Goal: Task Accomplishment & Management: Use online tool/utility

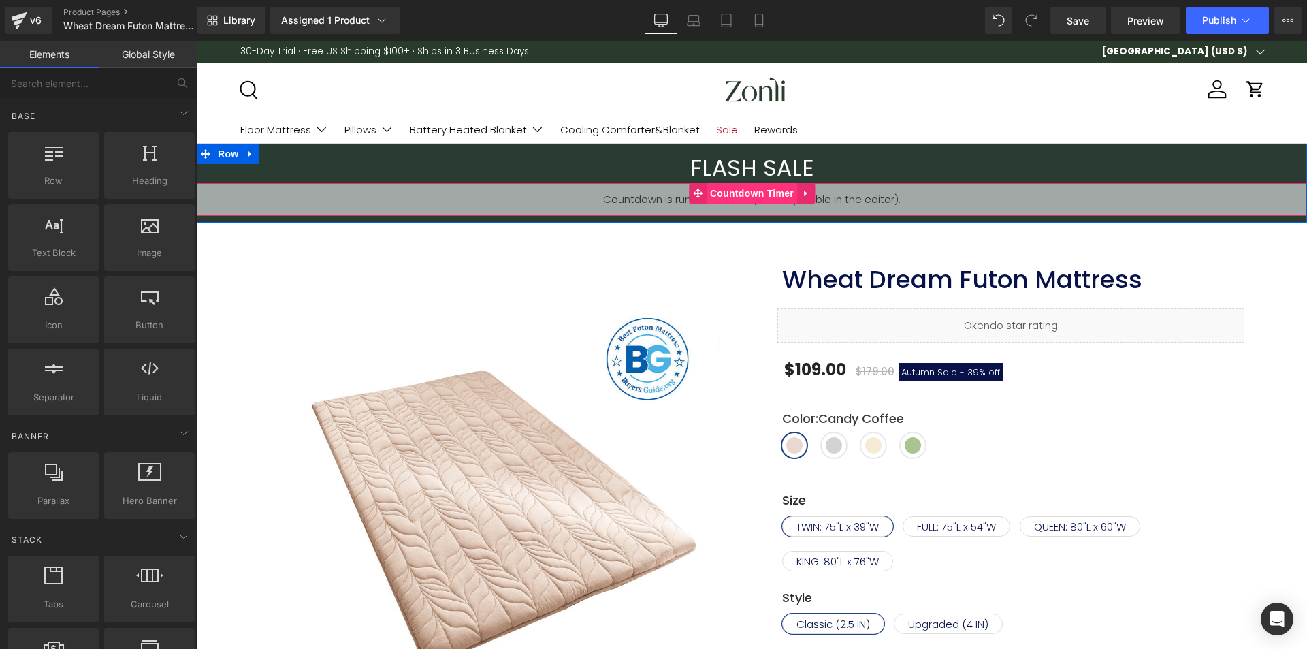
click at [731, 188] on span "Countdown Timer" at bounding box center [752, 193] width 91 height 20
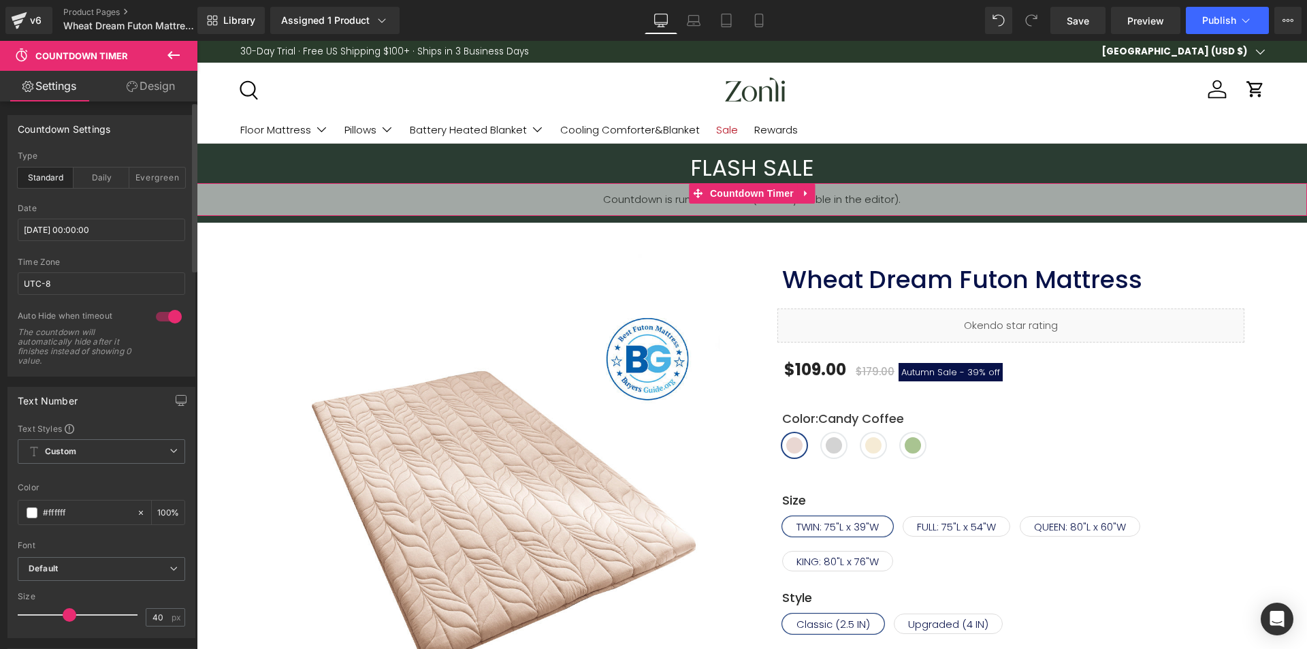
click at [84, 217] on div "Date 2025/10/13 00:00:00" at bounding box center [101, 231] width 167 height 54
click at [84, 220] on input "[DATE] 00:00:00" at bounding box center [101, 230] width 167 height 22
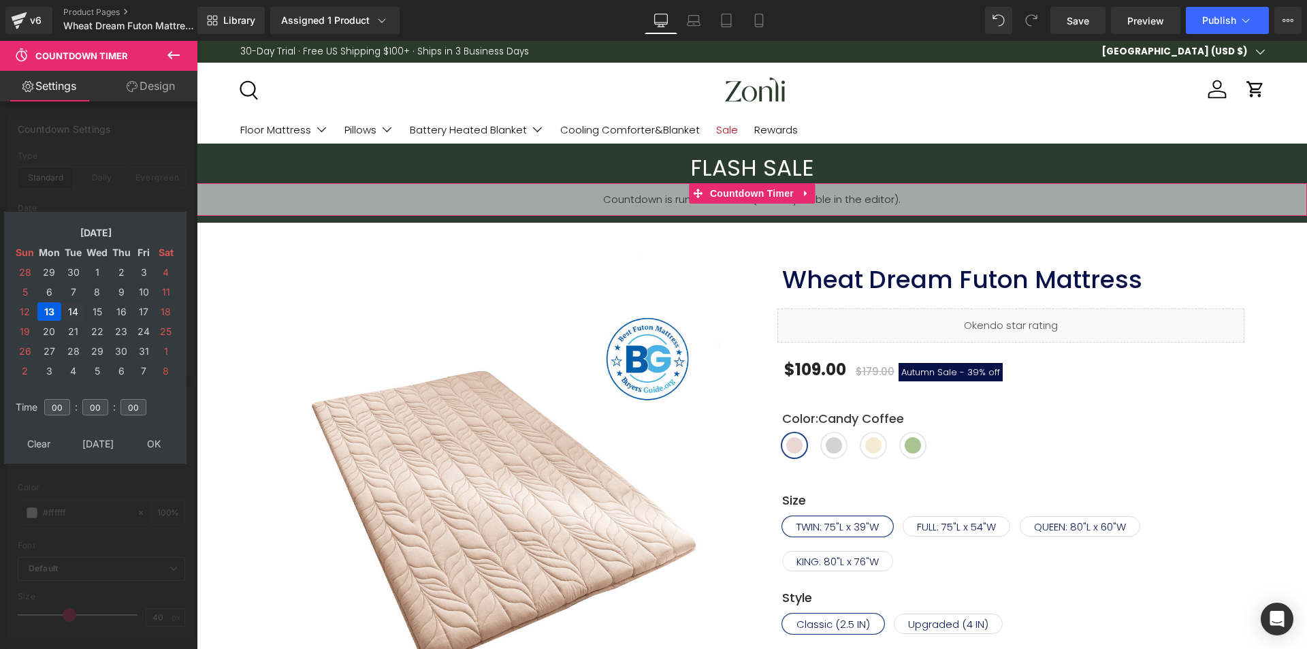
click at [74, 313] on td "14" at bounding box center [73, 311] width 21 height 18
type input "2025/10/14 00:00:00"
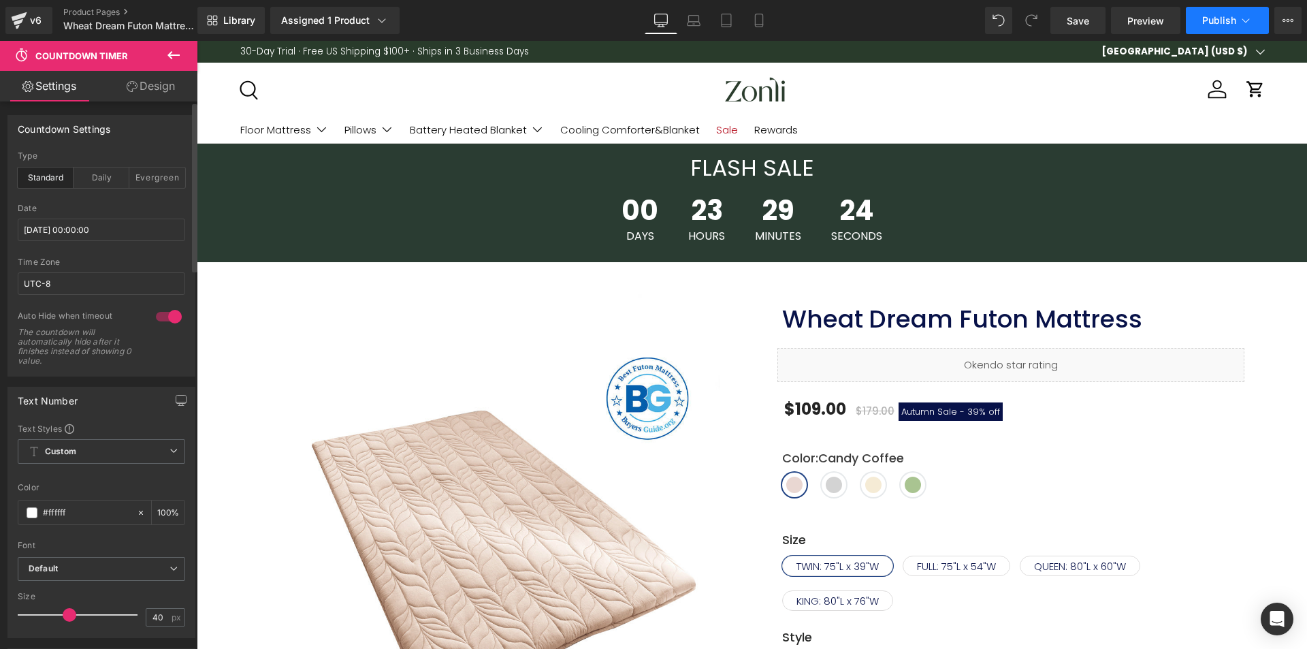
click at [1249, 22] on icon at bounding box center [1246, 21] width 14 height 14
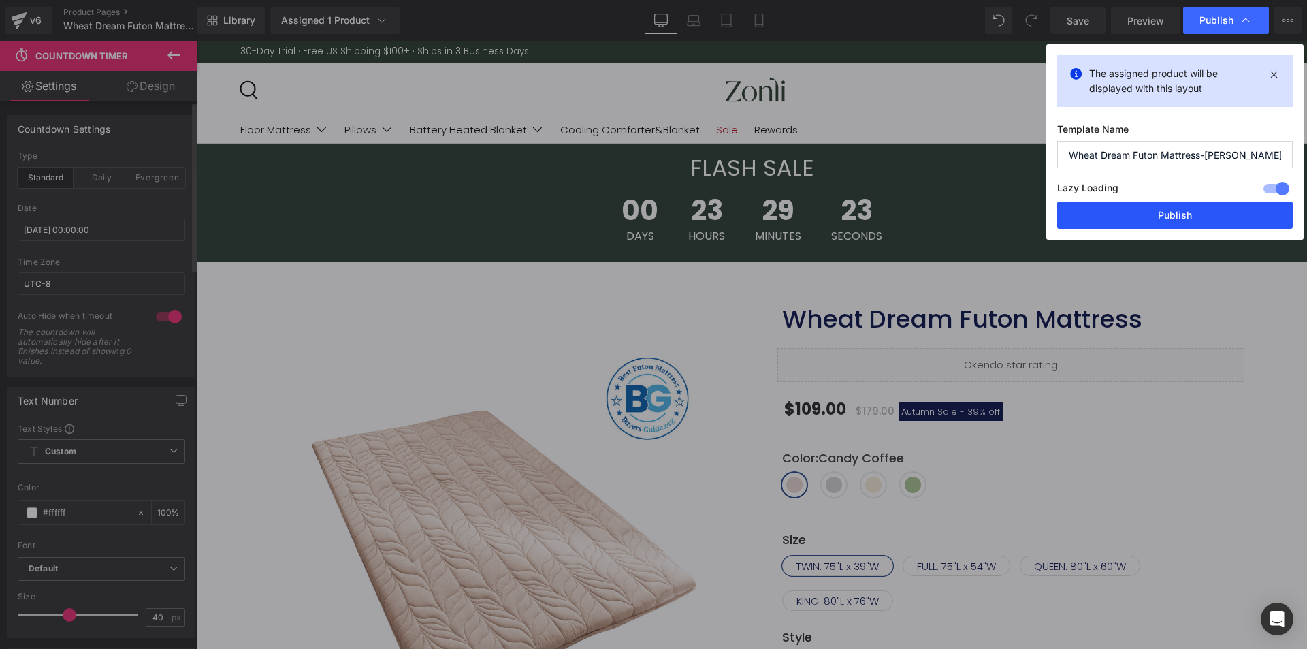
click at [1183, 227] on button "Publish" at bounding box center [1175, 215] width 236 height 27
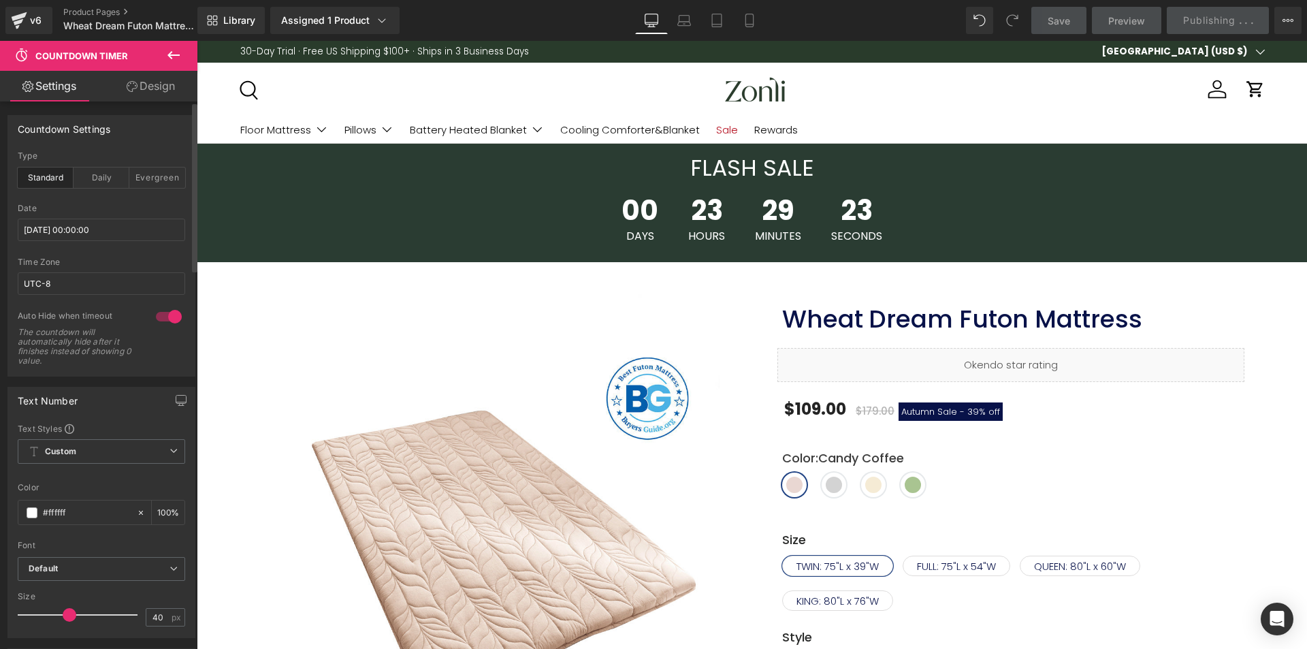
click at [1186, 219] on div "00 Days 23 Hours 29 Minutes 23 Seconds" at bounding box center [752, 219] width 1110 height 72
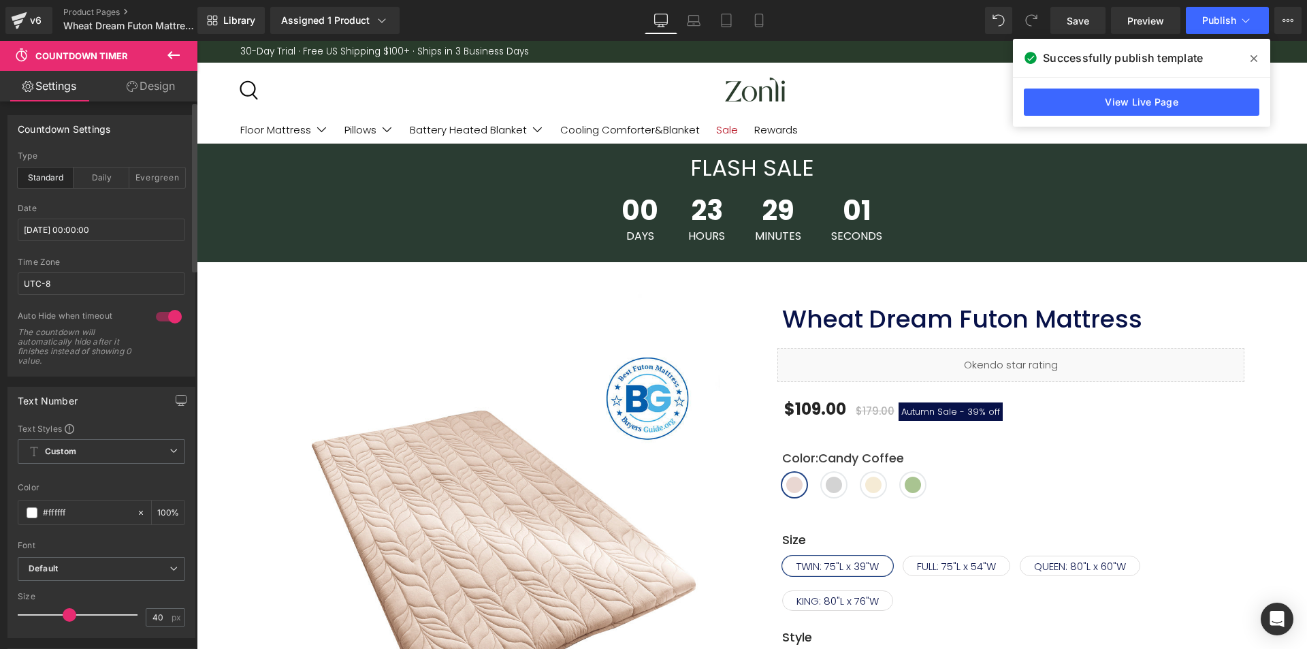
click at [1256, 57] on icon at bounding box center [1254, 58] width 7 height 7
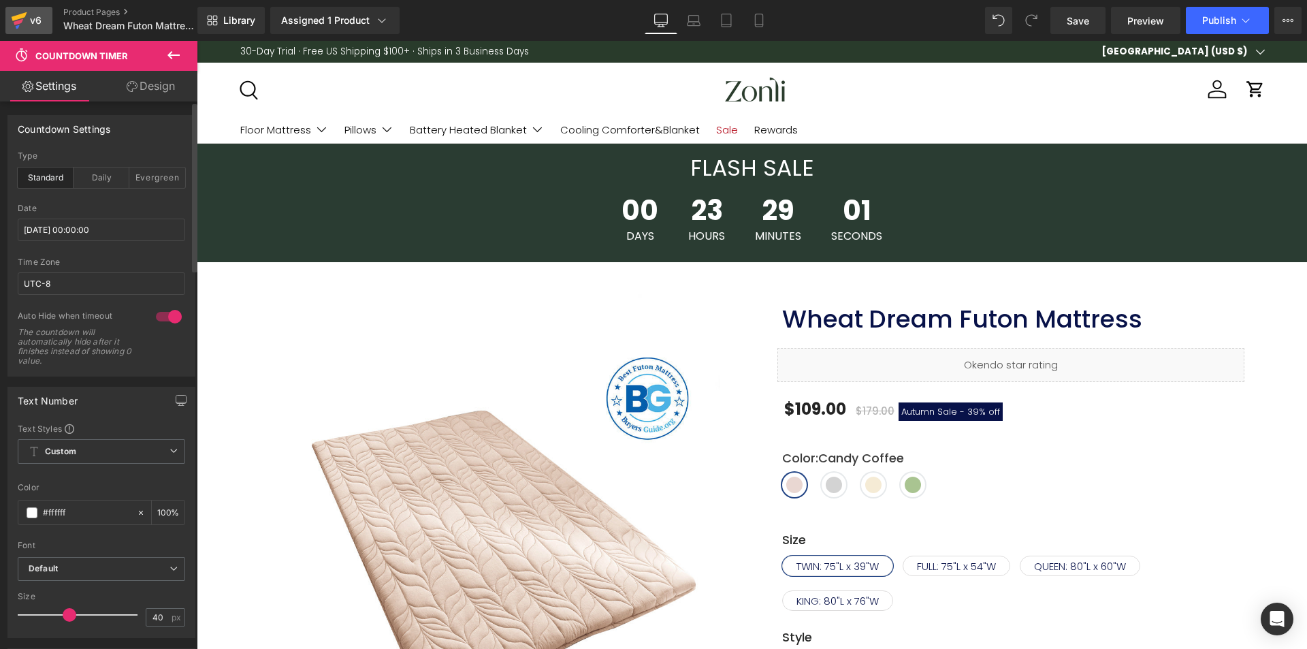
click at [29, 24] on div "v6" at bounding box center [35, 21] width 17 height 18
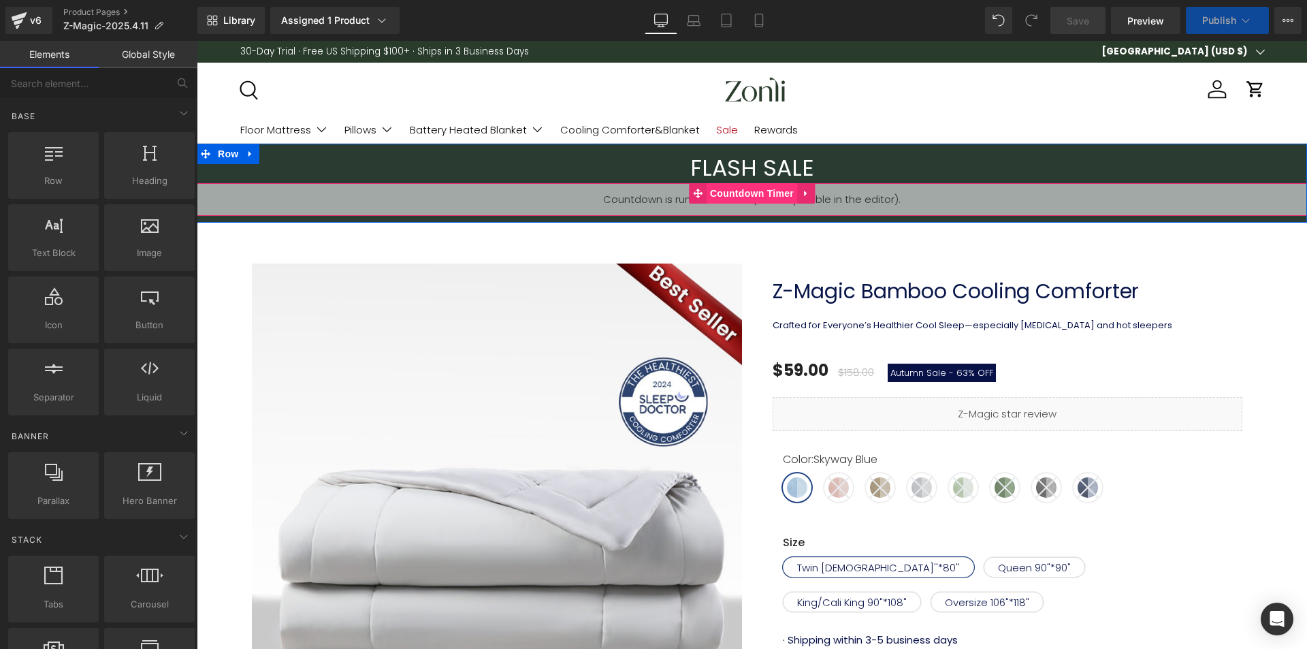
click at [740, 189] on span "Countdown Timer" at bounding box center [752, 193] width 91 height 20
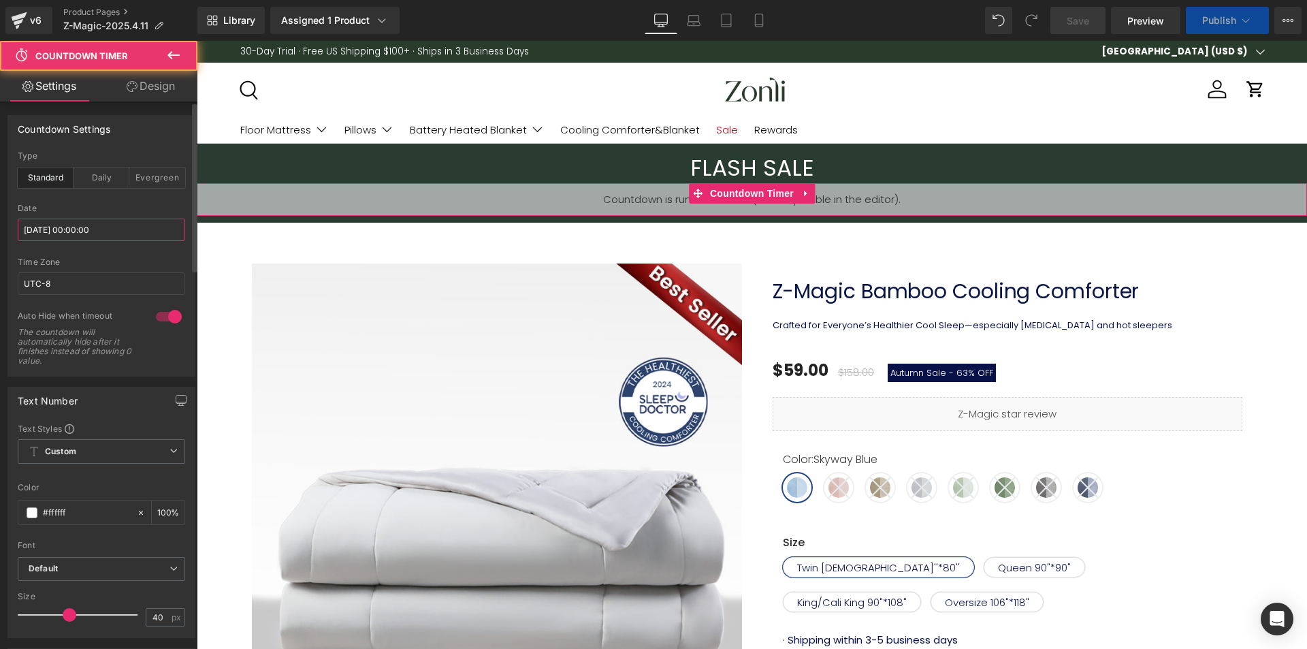
click at [90, 225] on input "[DATE] 00:00:00" at bounding box center [101, 230] width 167 height 22
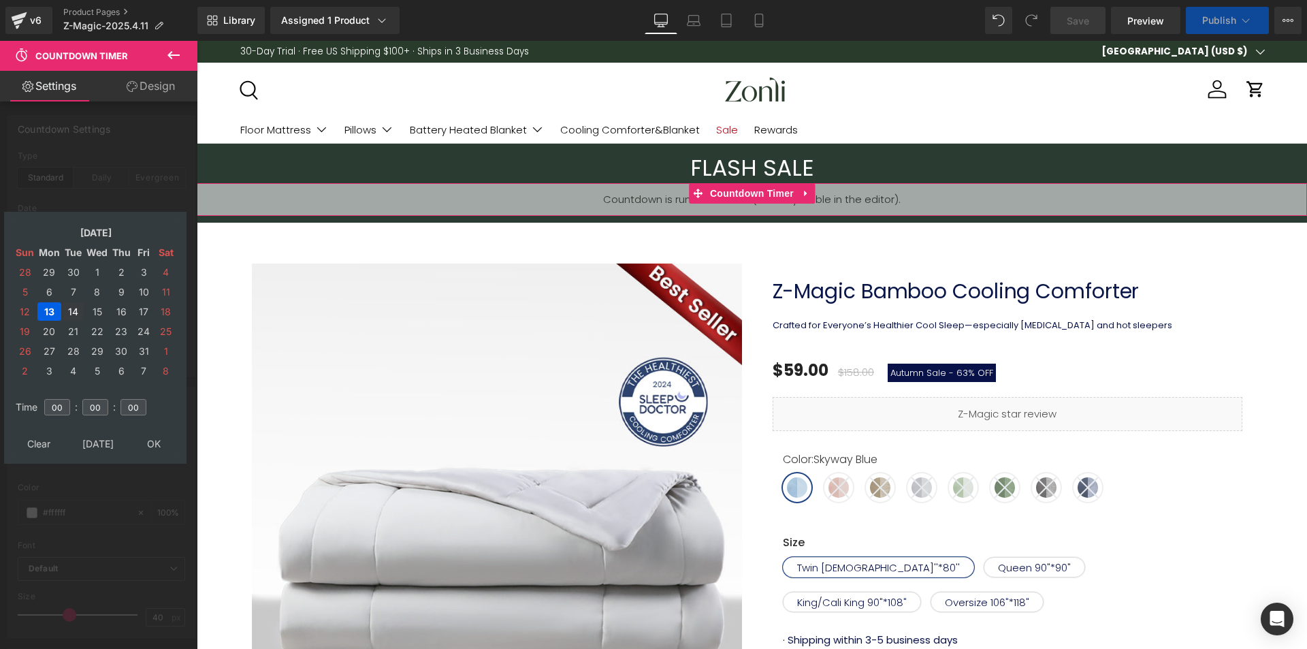
click at [71, 304] on td "14" at bounding box center [73, 311] width 21 height 18
drag, startPoint x: 157, startPoint y: 443, endPoint x: 670, endPoint y: 115, distance: 608.9
type input "2025/10/14 00:00:00"
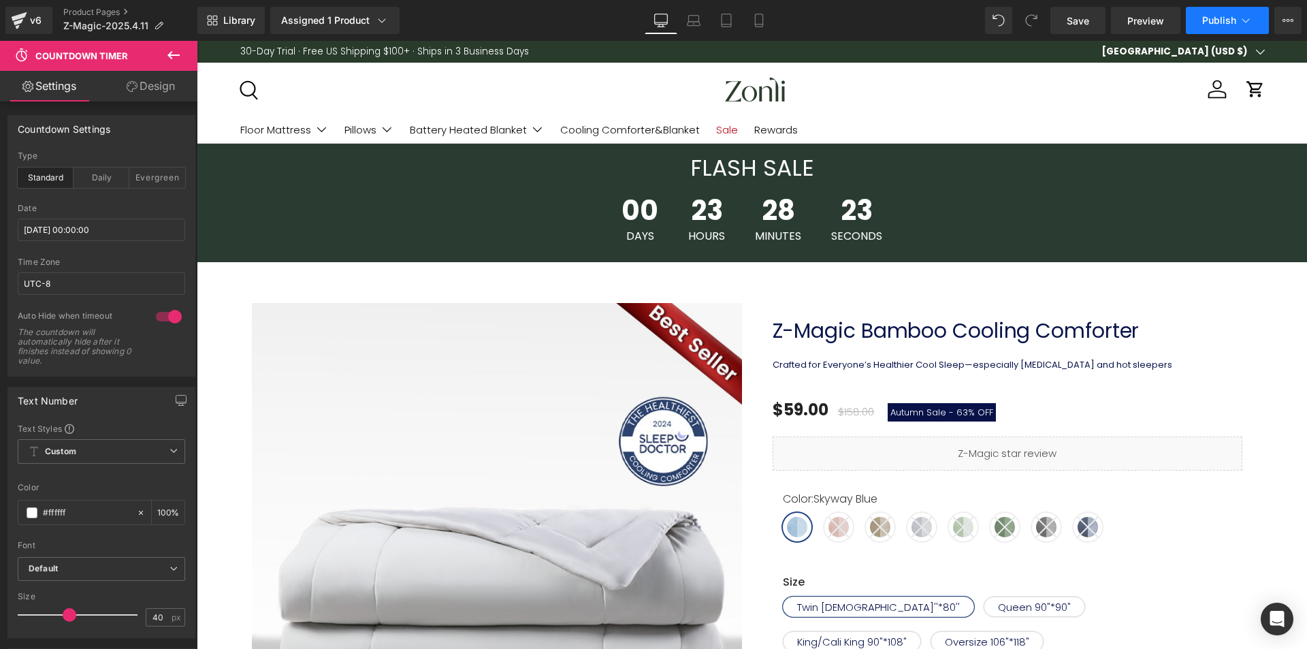
click at [1202, 31] on button "Publish" at bounding box center [1227, 20] width 83 height 27
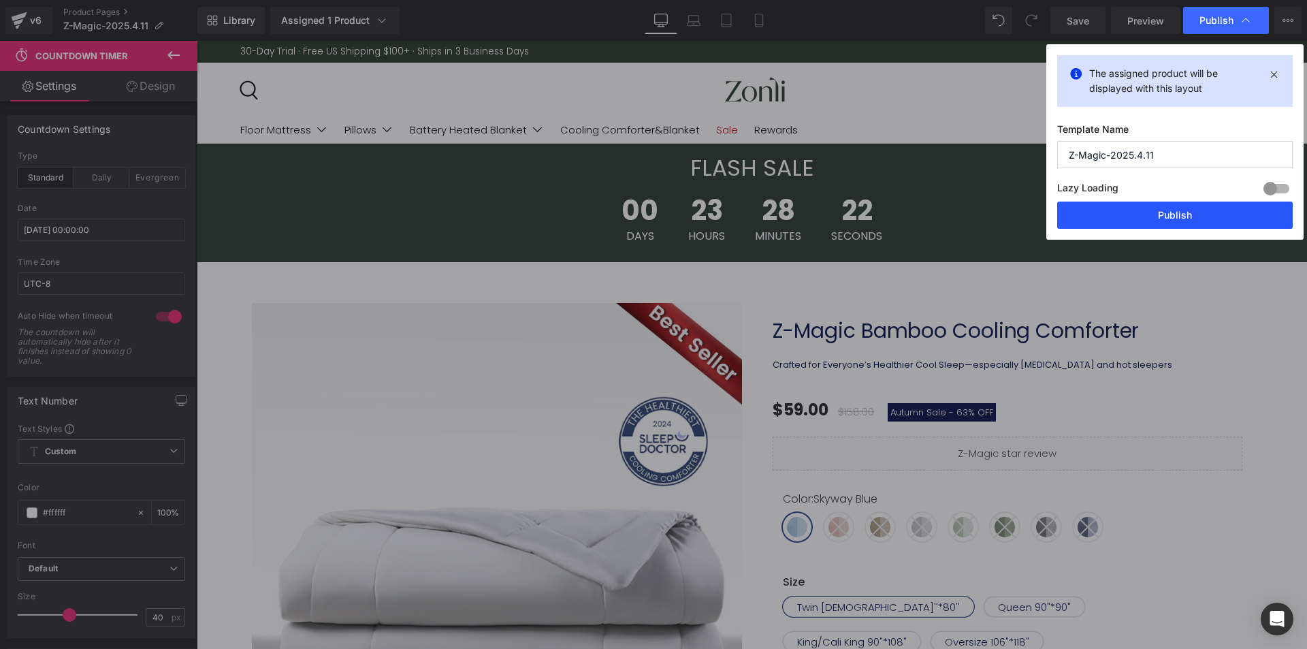
click at [1161, 203] on button "Publish" at bounding box center [1175, 215] width 236 height 27
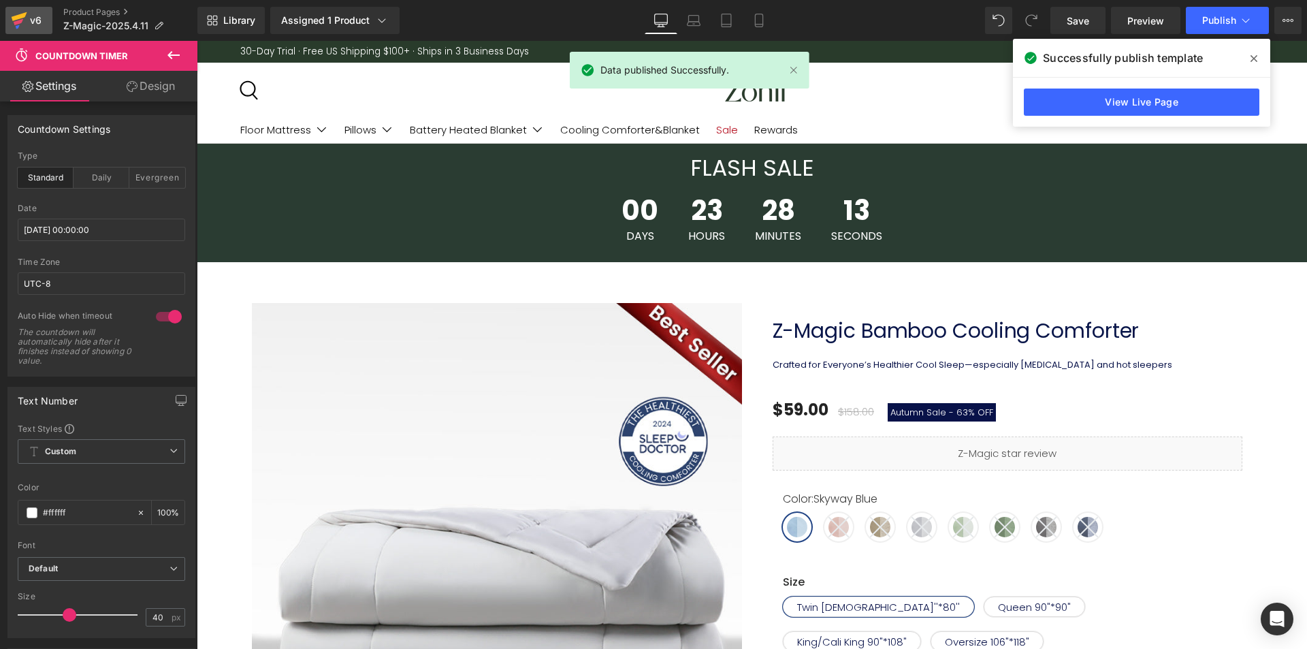
click at [14, 20] on icon at bounding box center [20, 16] width 16 height 9
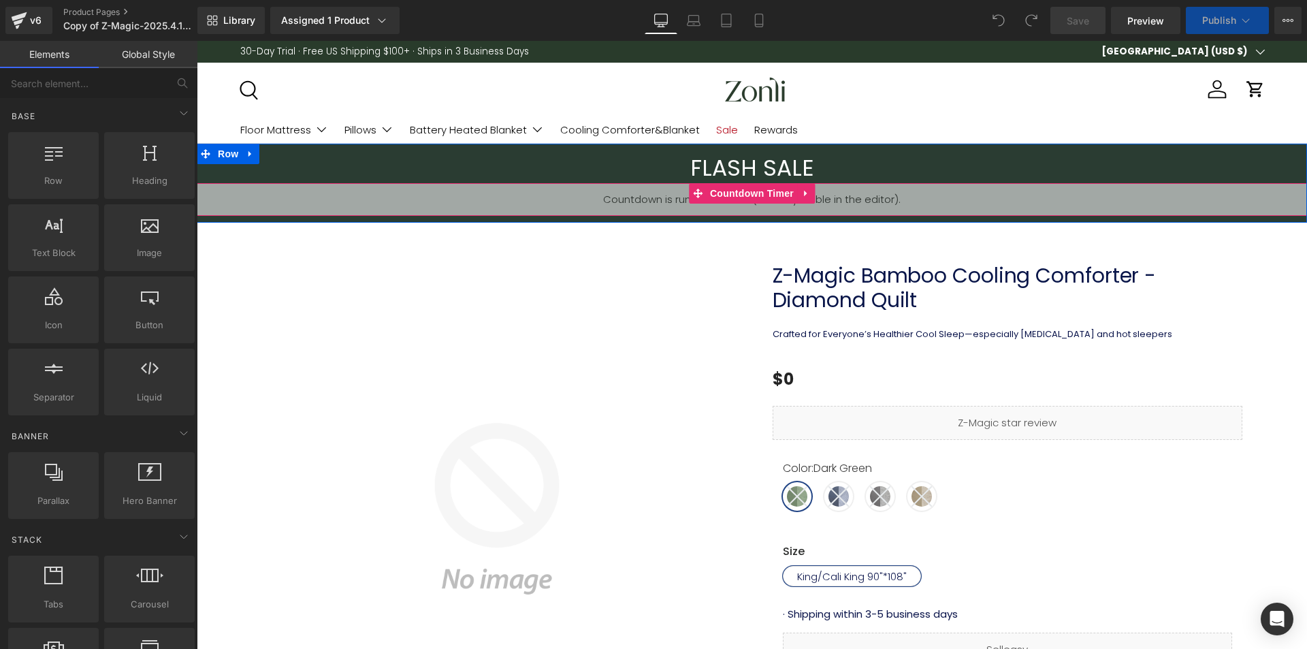
click at [751, 195] on span "Countdown Timer" at bounding box center [752, 193] width 91 height 20
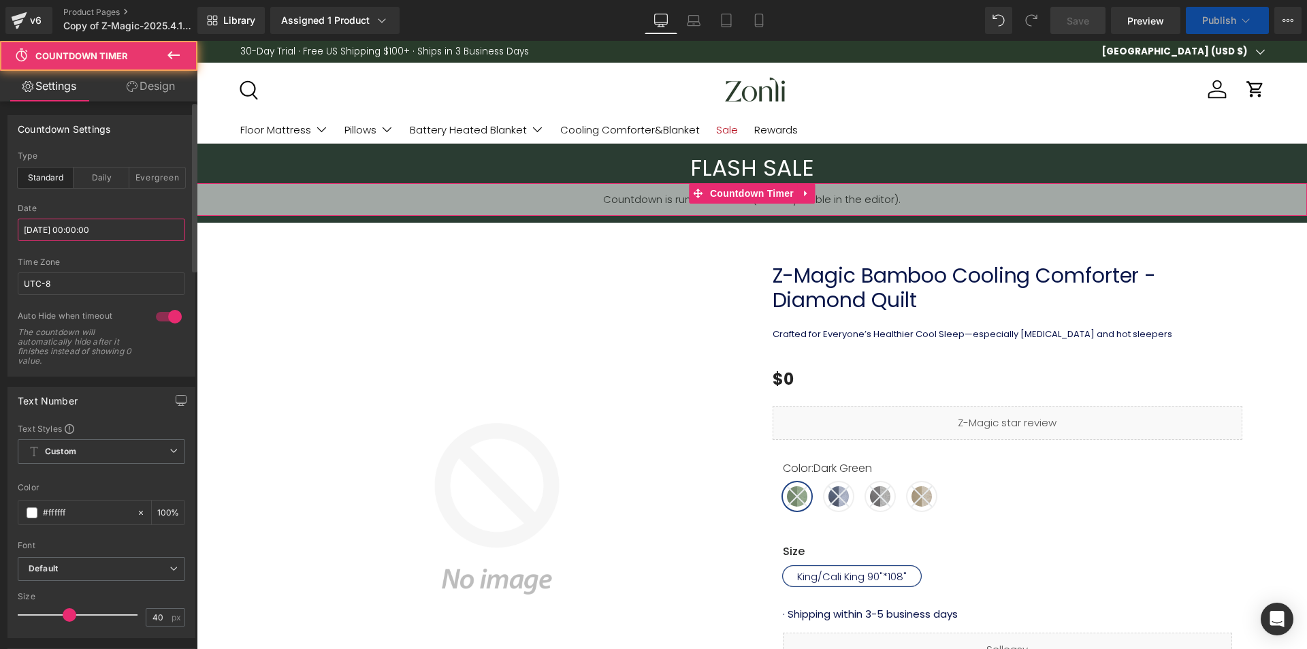
click at [93, 234] on input "[DATE] 00:00:00" at bounding box center [101, 230] width 167 height 22
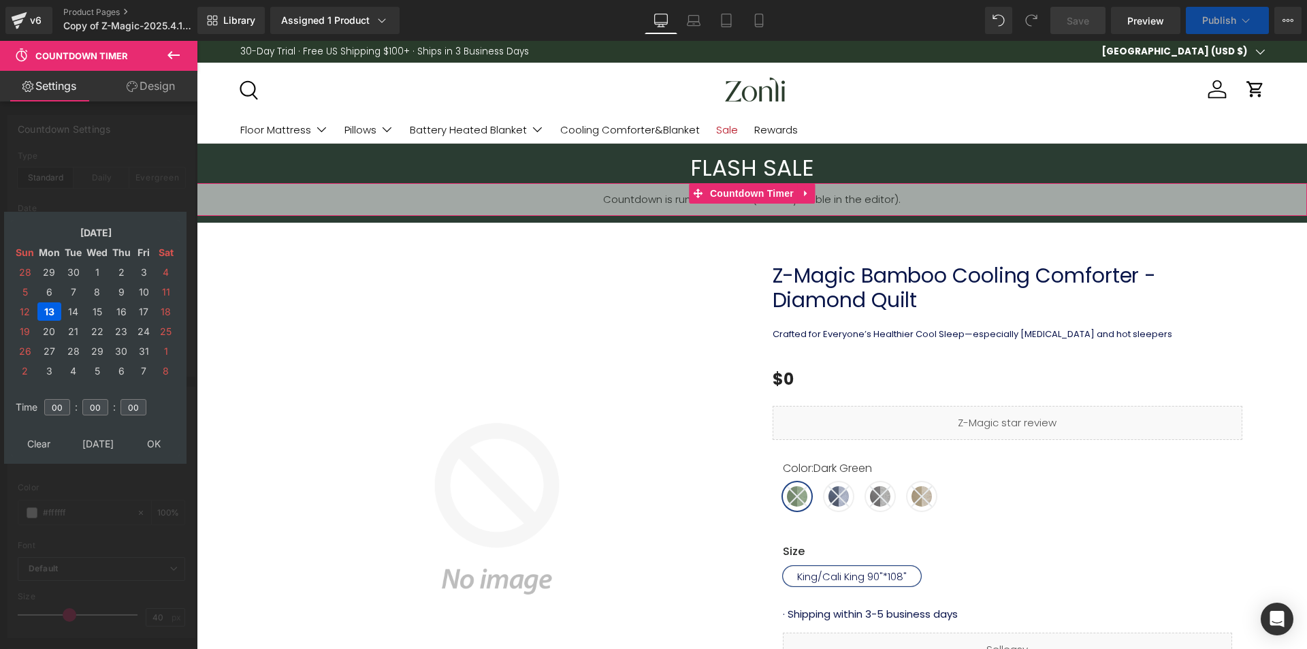
click at [74, 305] on td "14" at bounding box center [73, 311] width 21 height 18
